Goal: Communication & Community: Answer question/provide support

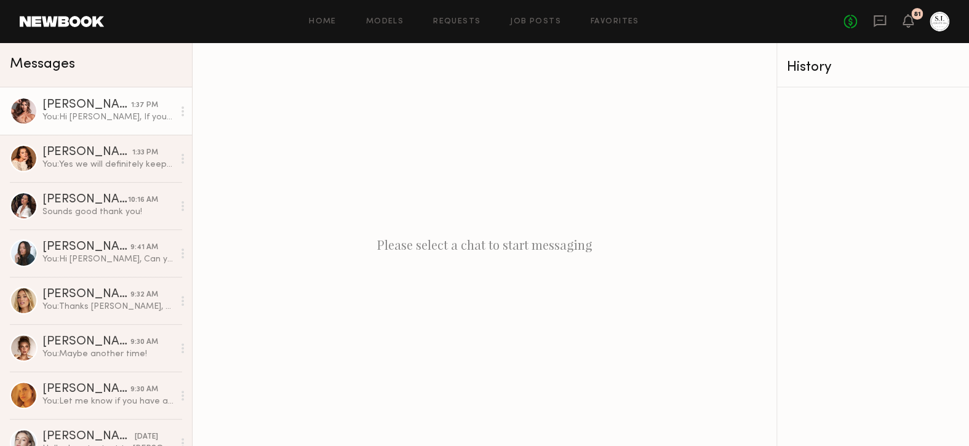
click at [64, 108] on div "[PERSON_NAME]" at bounding box center [86, 105] width 89 height 12
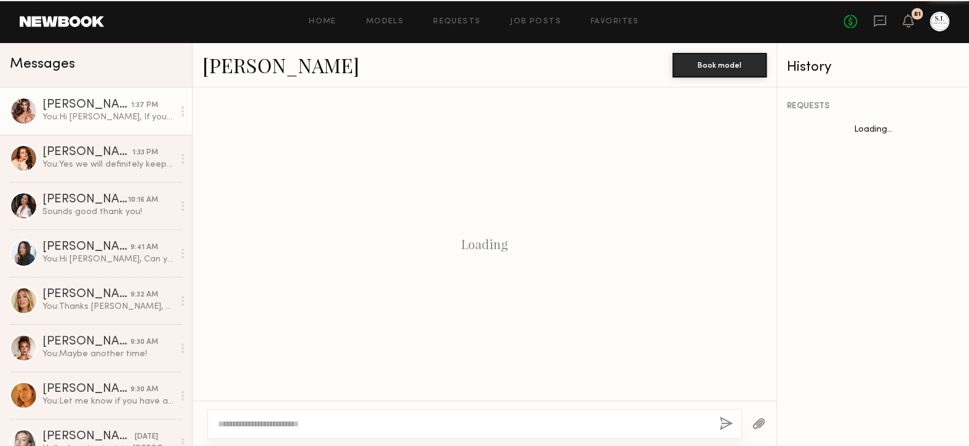
scroll to position [1993, 0]
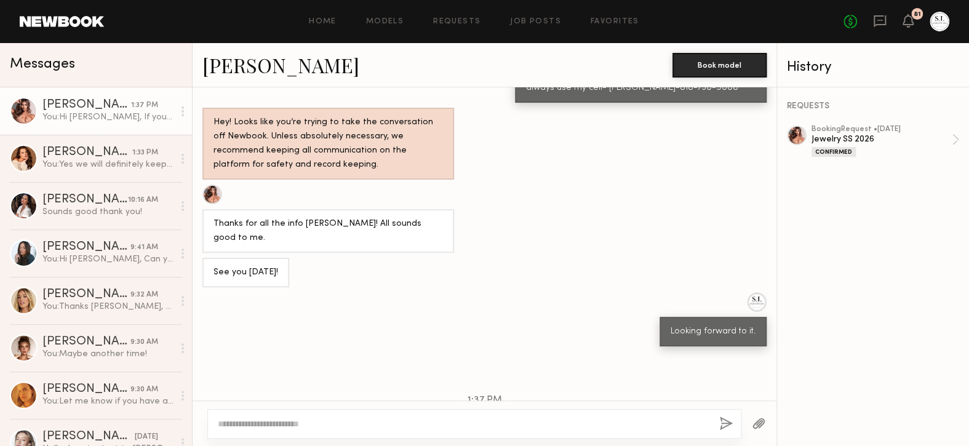
click at [725, 420] on button "button" at bounding box center [726, 424] width 14 height 15
click at [727, 426] on button "button" at bounding box center [726, 424] width 14 height 15
click at [422, 420] on textarea at bounding box center [464, 424] width 492 height 12
type textarea "**********"
click at [728, 420] on button "button" at bounding box center [726, 424] width 14 height 15
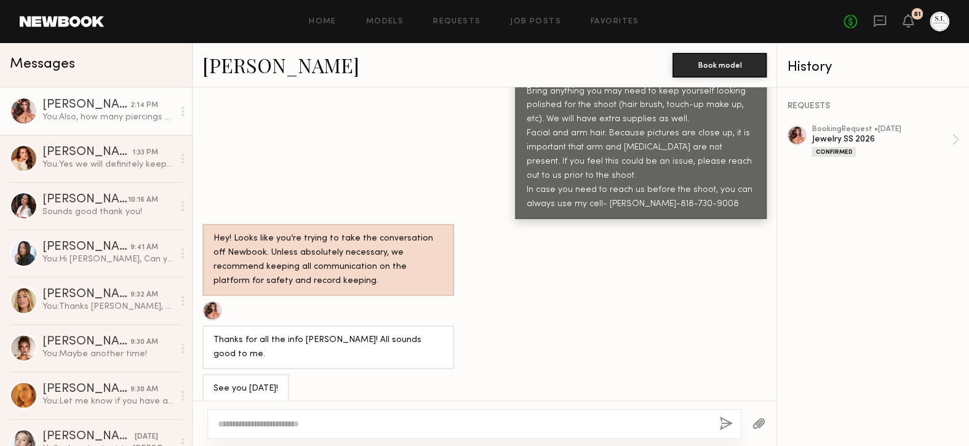
scroll to position [2123, 0]
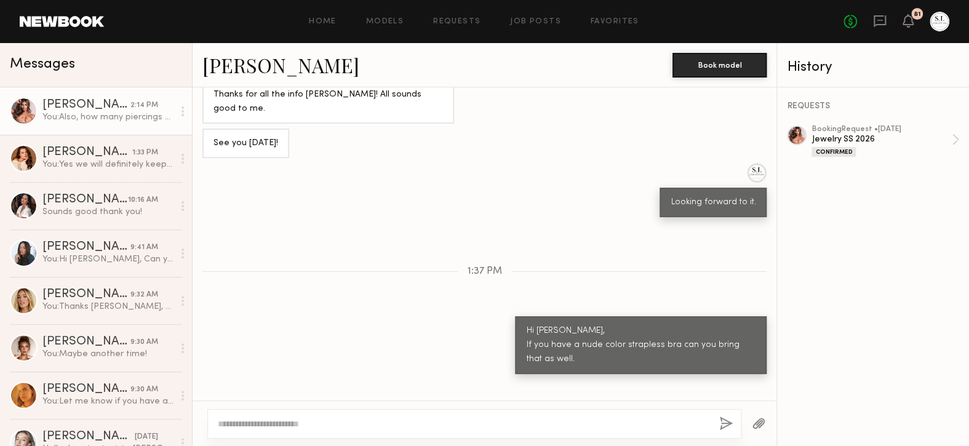
click at [130, 123] on div "You: Also, how many piercings do you have in your ears?" at bounding box center [107, 117] width 131 height 12
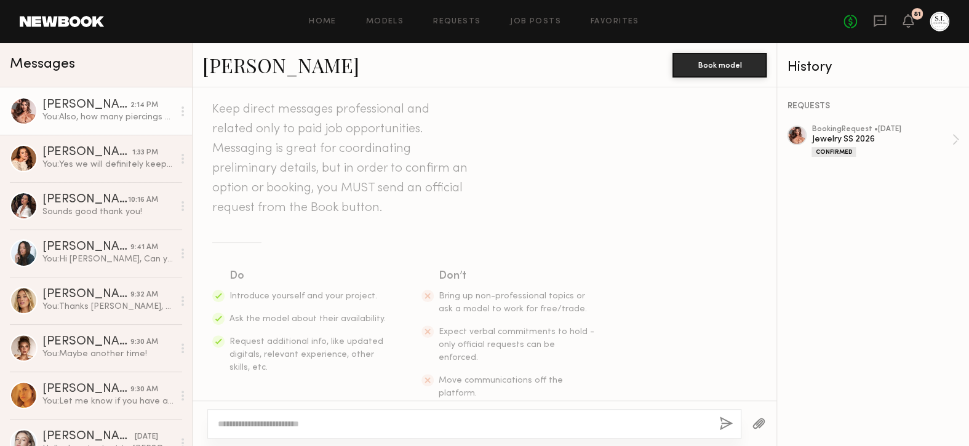
scroll to position [31, 0]
